Goal: Task Accomplishment & Management: Manage account settings

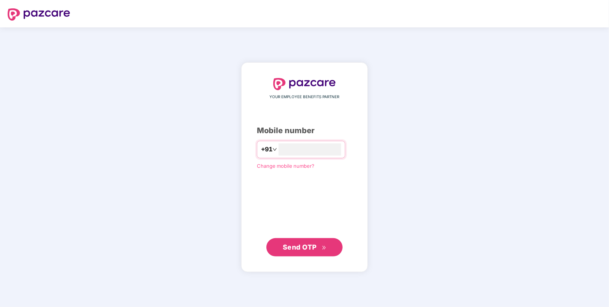
type input "**********"
click at [302, 255] on button "Send OTP" at bounding box center [304, 247] width 76 height 18
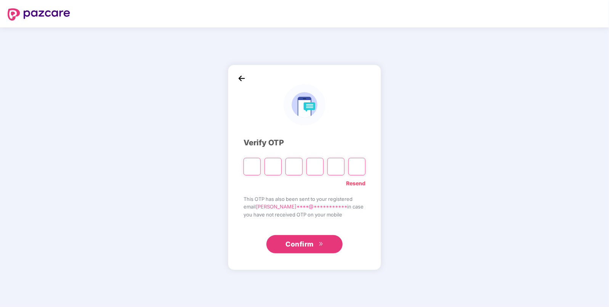
paste input "*"
type input "*"
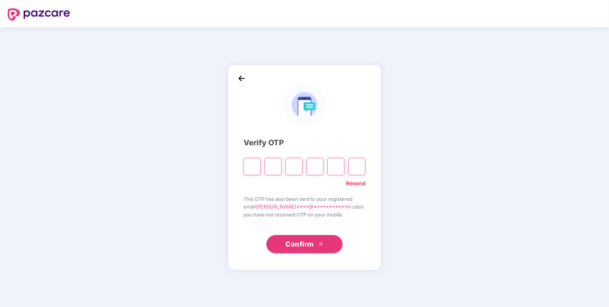
type input "*"
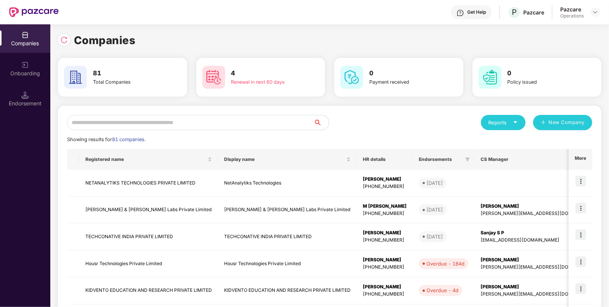
click at [192, 122] on input "text" at bounding box center [190, 122] width 246 height 15
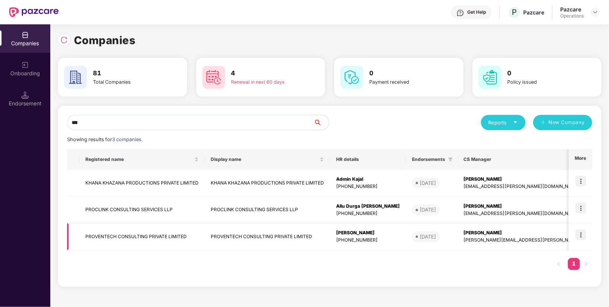
scroll to position [0, 152]
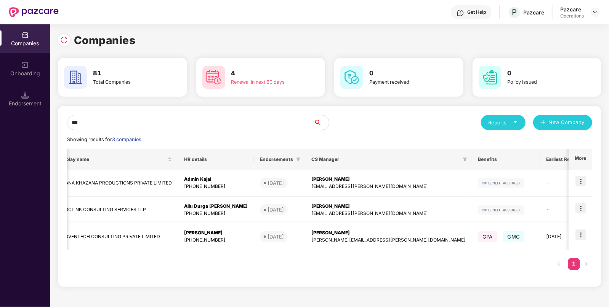
type input "***"
click at [582, 237] on img at bounding box center [580, 235] width 11 height 11
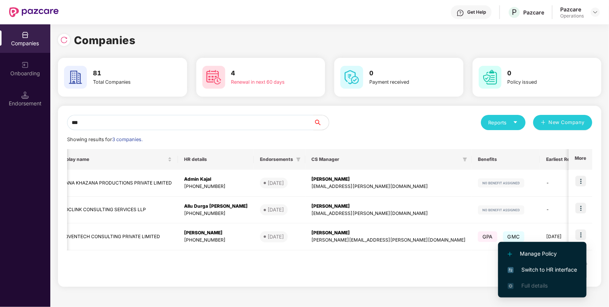
click at [541, 273] on span "Switch to HR interface" at bounding box center [541, 270] width 69 height 8
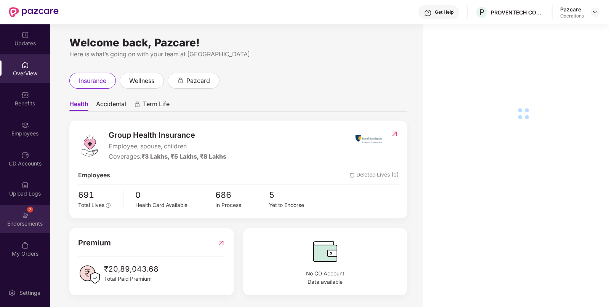
click at [27, 219] on img at bounding box center [25, 216] width 8 height 8
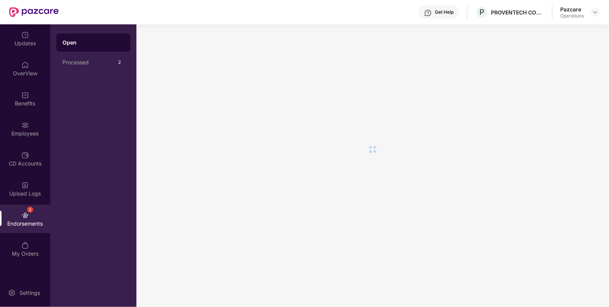
click at [27, 219] on img at bounding box center [25, 216] width 8 height 8
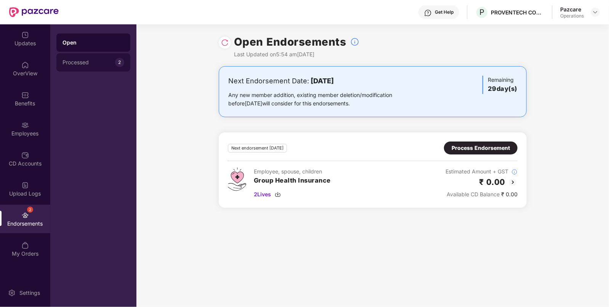
click at [95, 65] on div "Processed" at bounding box center [88, 62] width 53 height 6
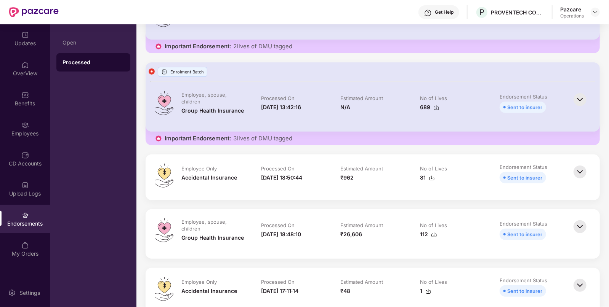
scroll to position [149, 0]
click at [591, 13] on div at bounding box center [594, 12] width 9 height 9
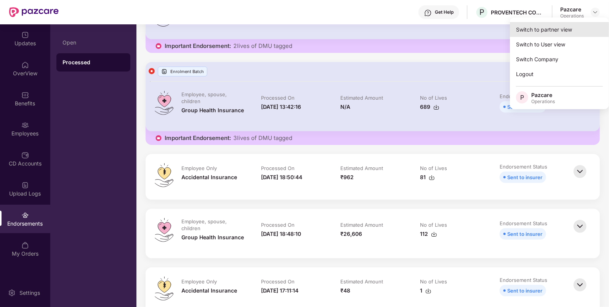
click at [555, 31] on div "Switch to partner view" at bounding box center [559, 29] width 99 height 15
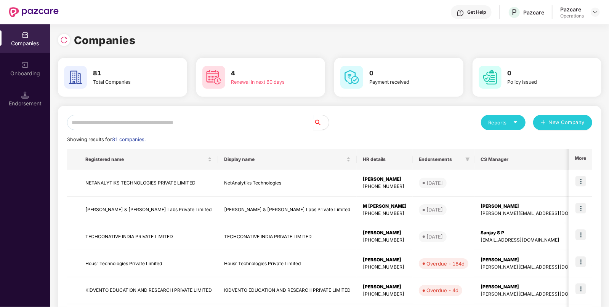
click at [133, 120] on input "text" at bounding box center [190, 122] width 246 height 15
paste input "*********"
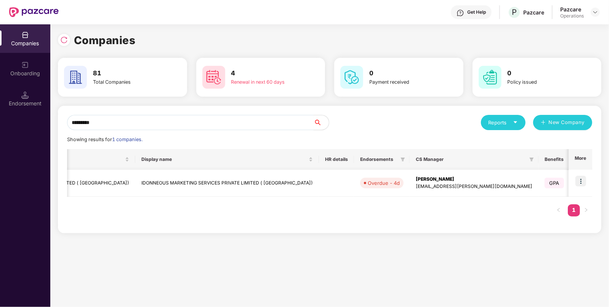
scroll to position [0, 0]
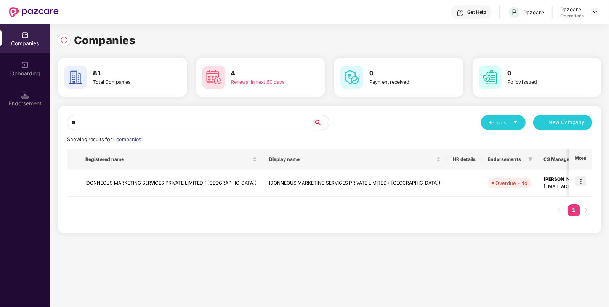
type input "*"
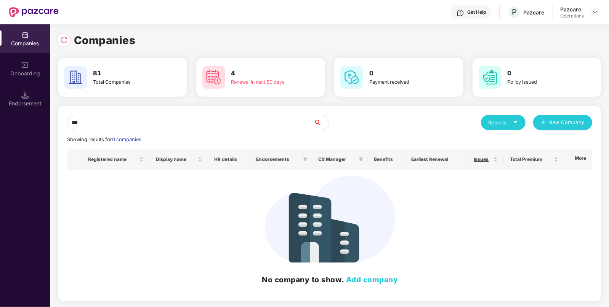
type input "***"
